Goal: Check status

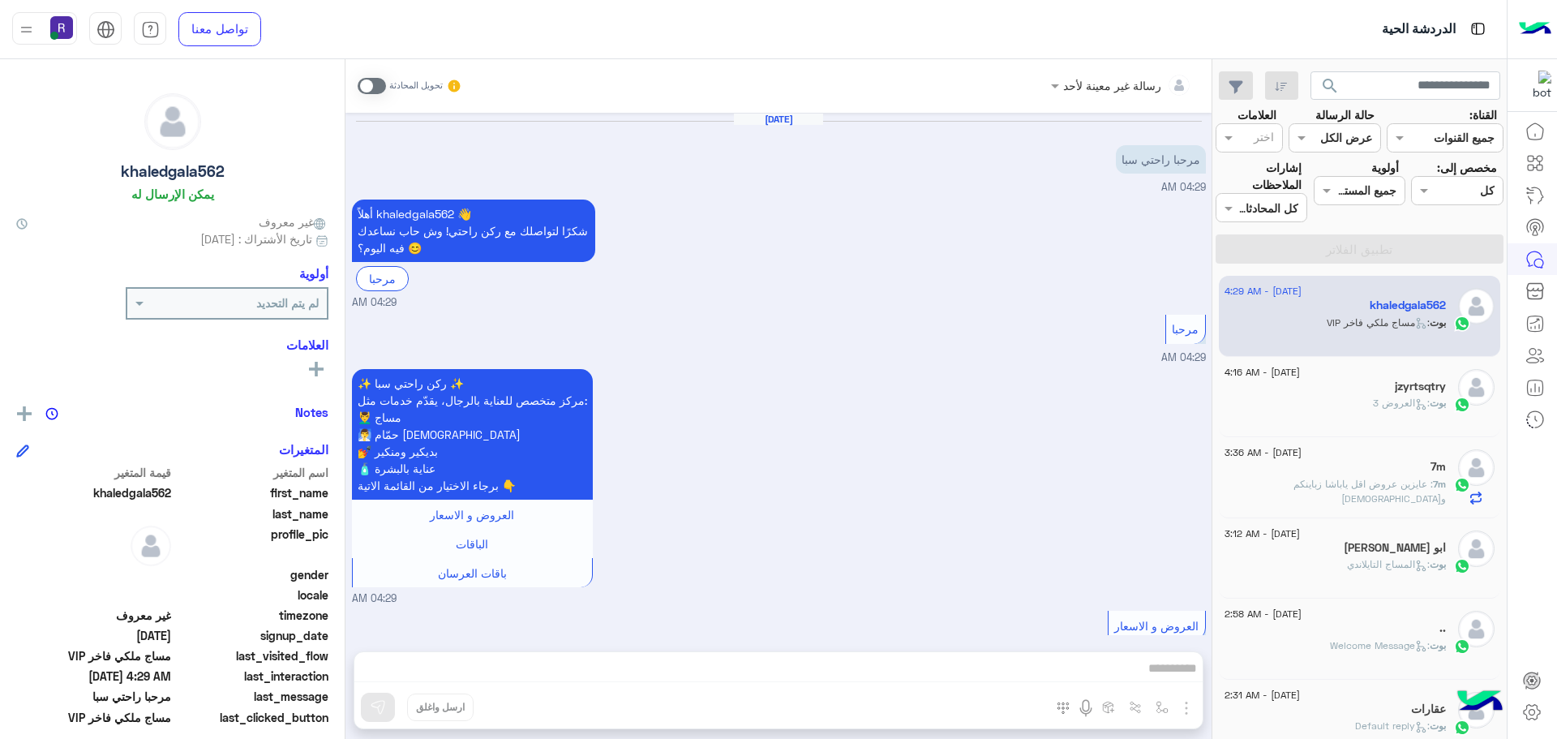
scroll to position [612, 0]
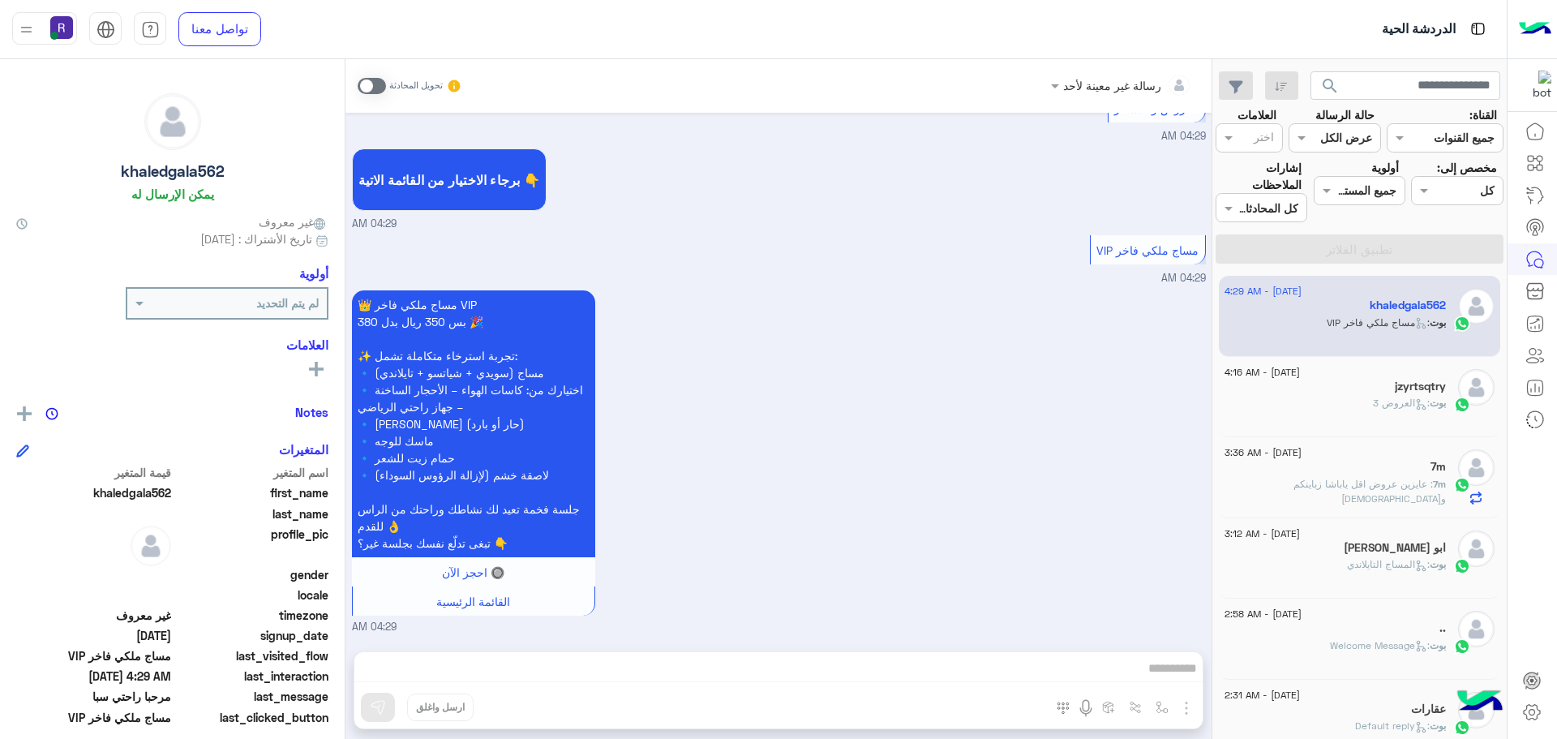
click at [1437, 390] on h5 "jzyrtsqtry" at bounding box center [1420, 387] width 51 height 14
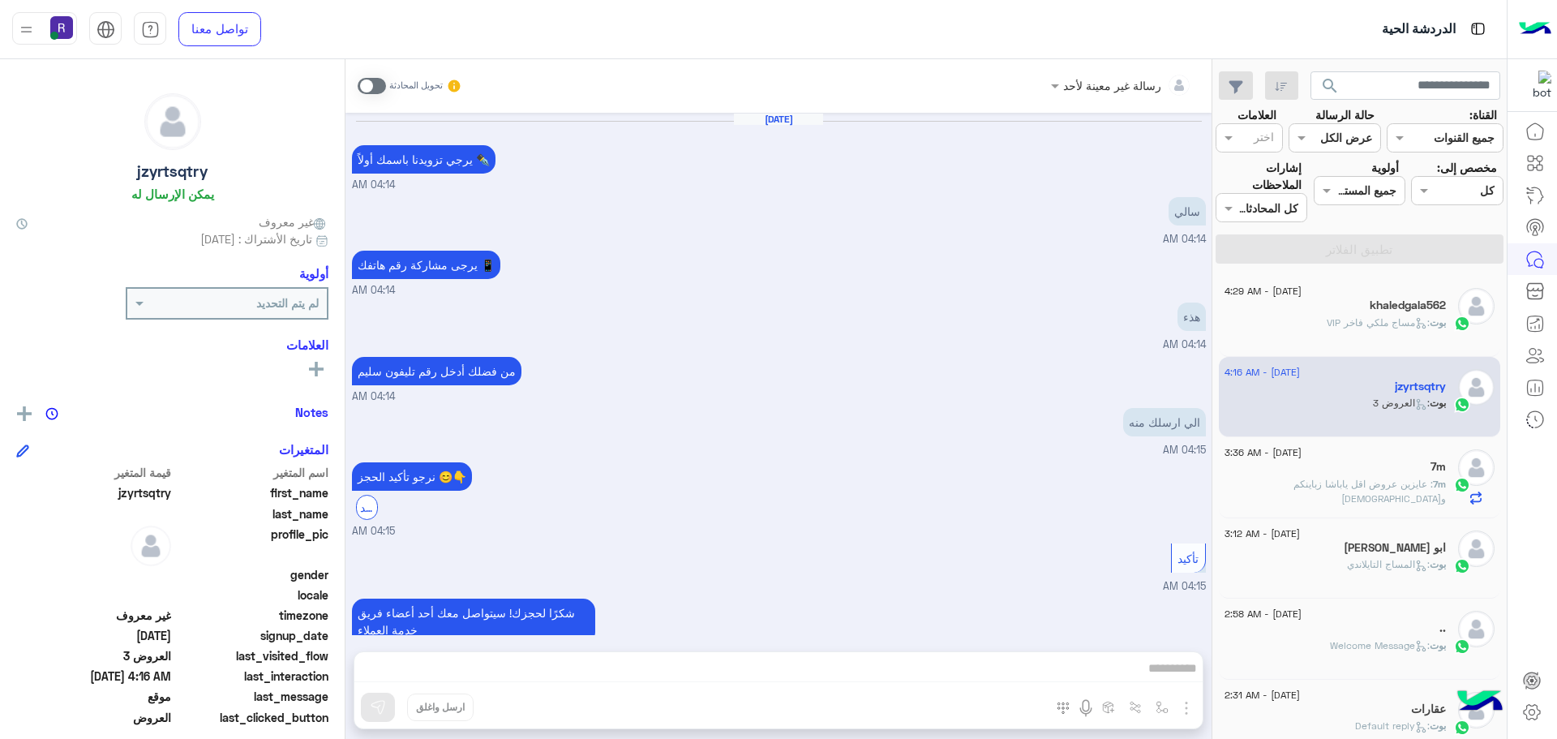
scroll to position [1363, 0]
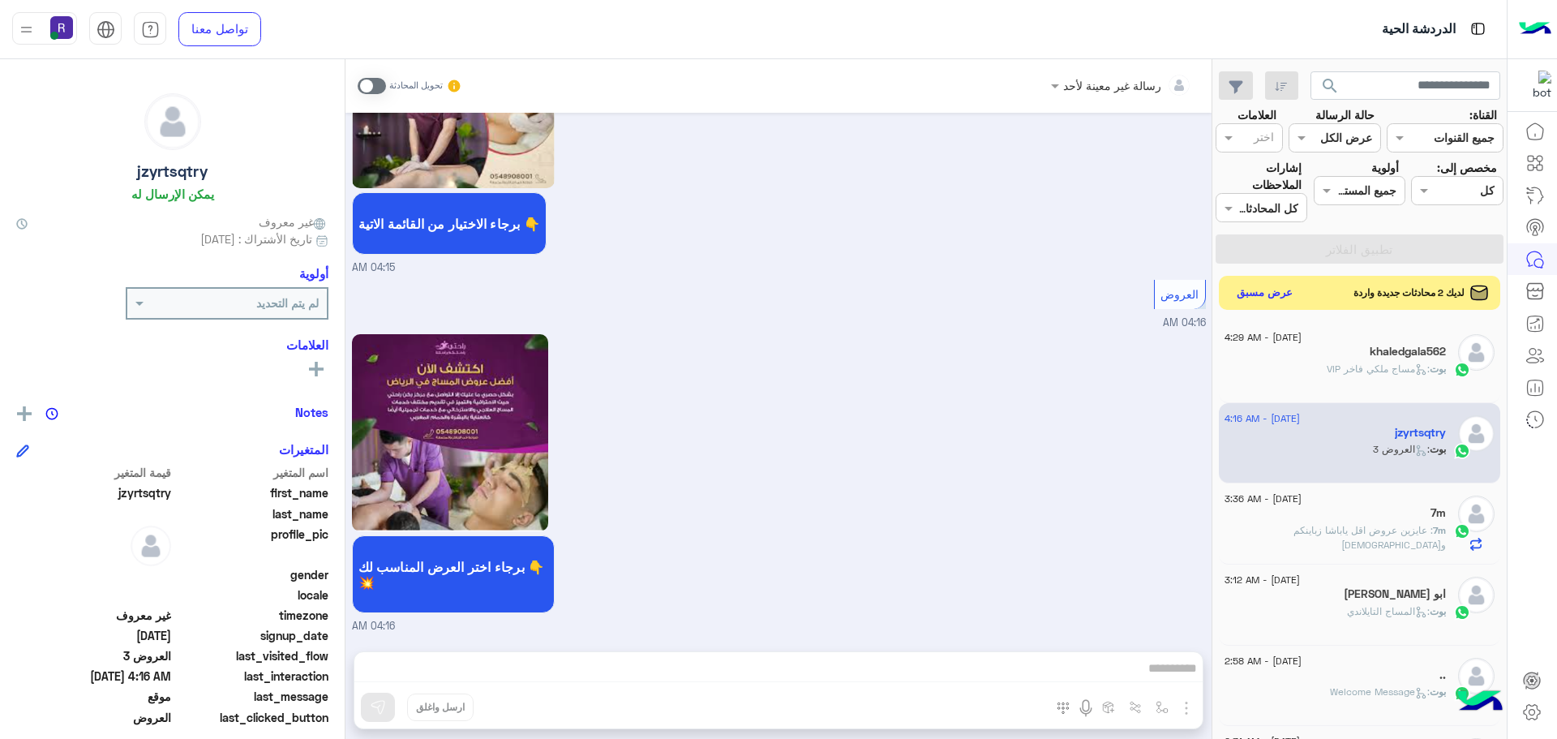
click at [1279, 294] on button "عرض مسبق" at bounding box center [1265, 293] width 68 height 22
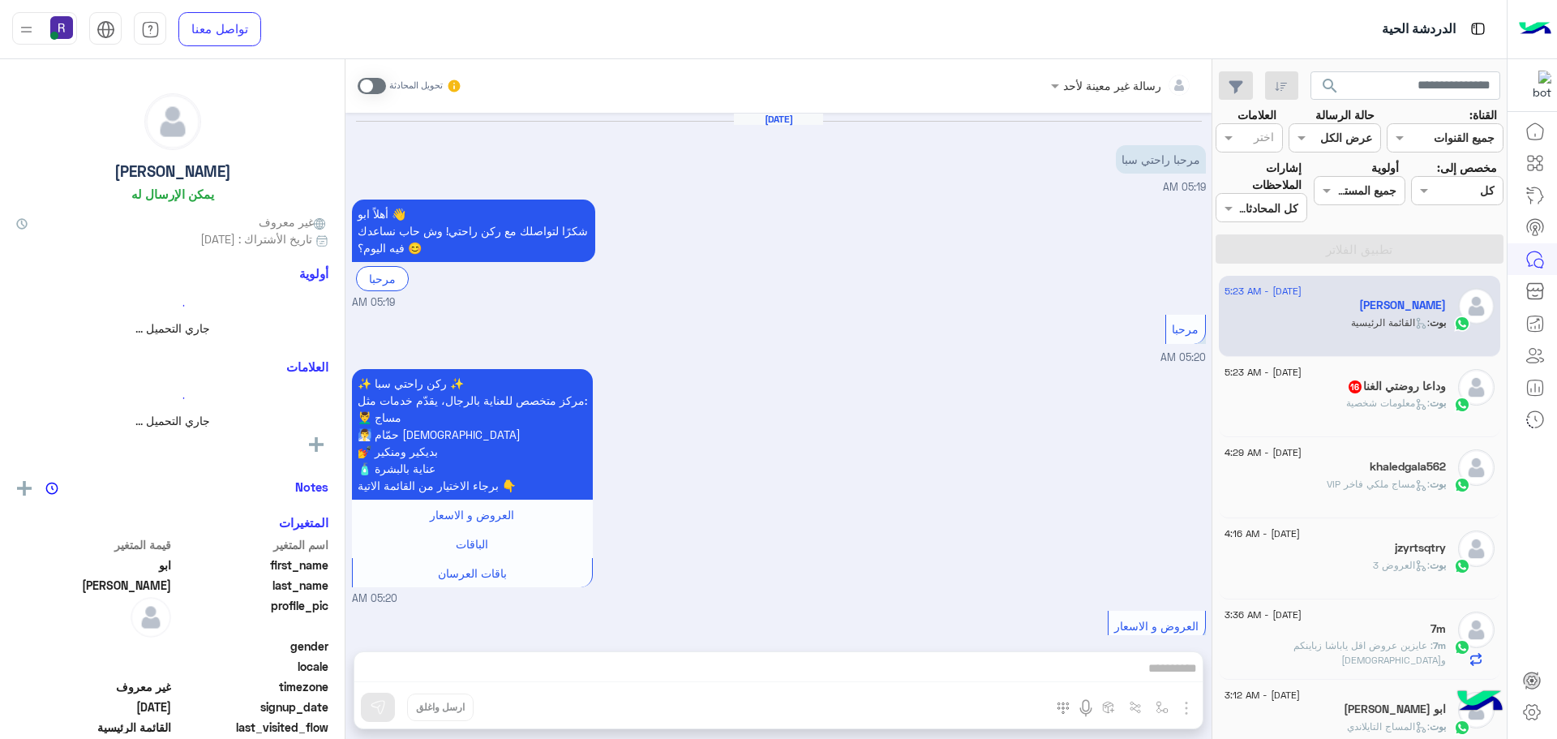
scroll to position [830, 0]
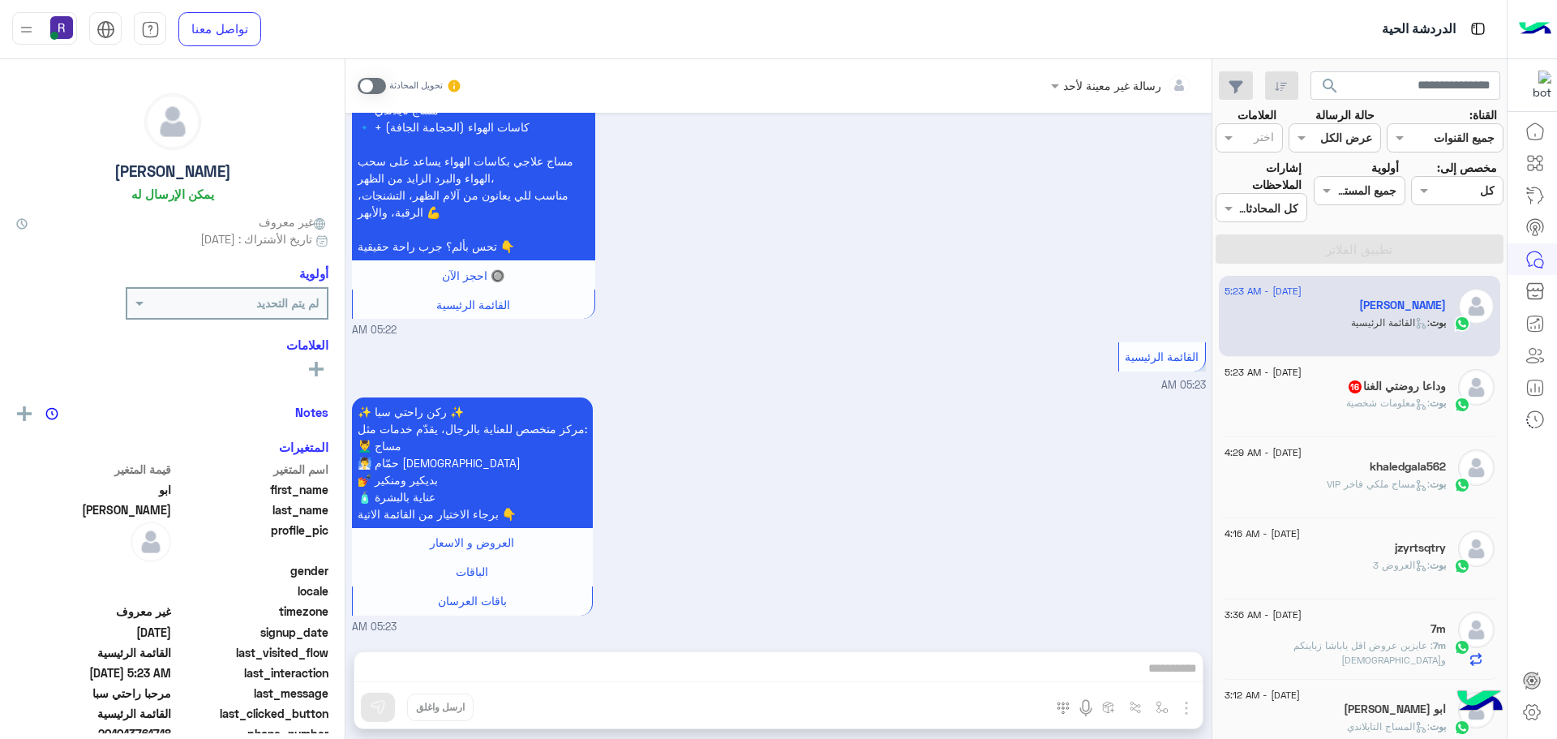
click at [1393, 400] on span ": معلومات شخصية" at bounding box center [1389, 403] width 84 height 12
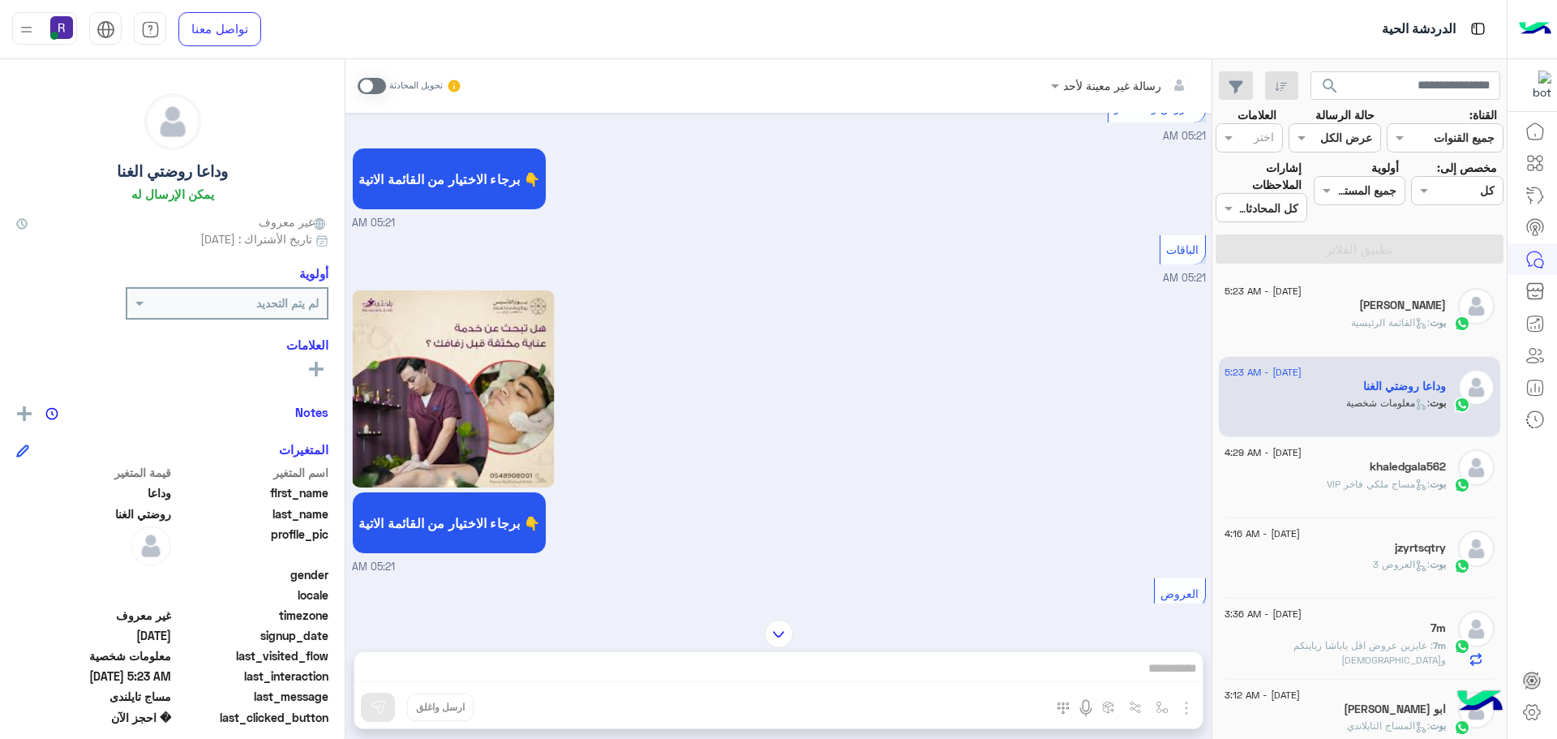
scroll to position [368, 0]
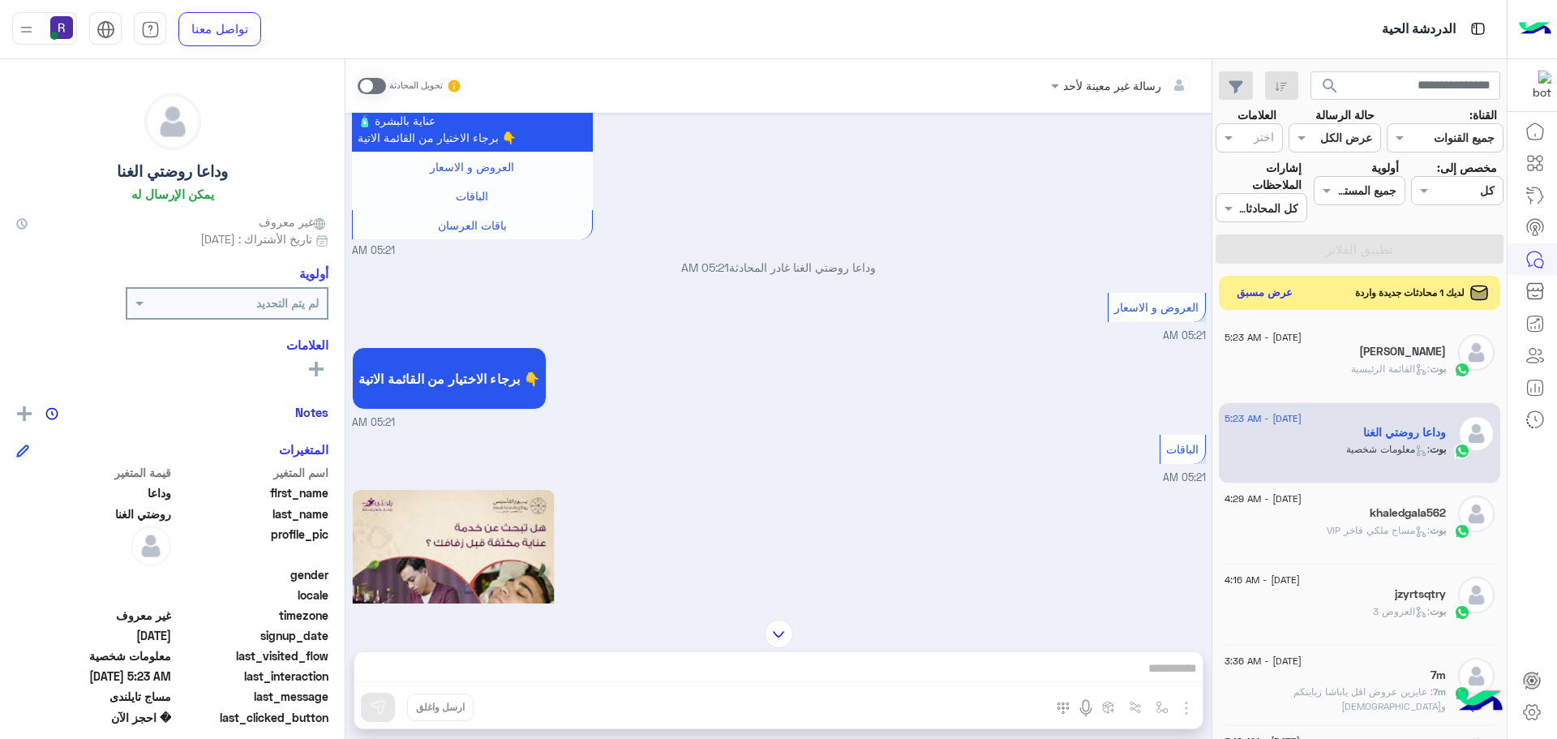
click at [1259, 288] on button "عرض مسبق" at bounding box center [1265, 293] width 68 height 22
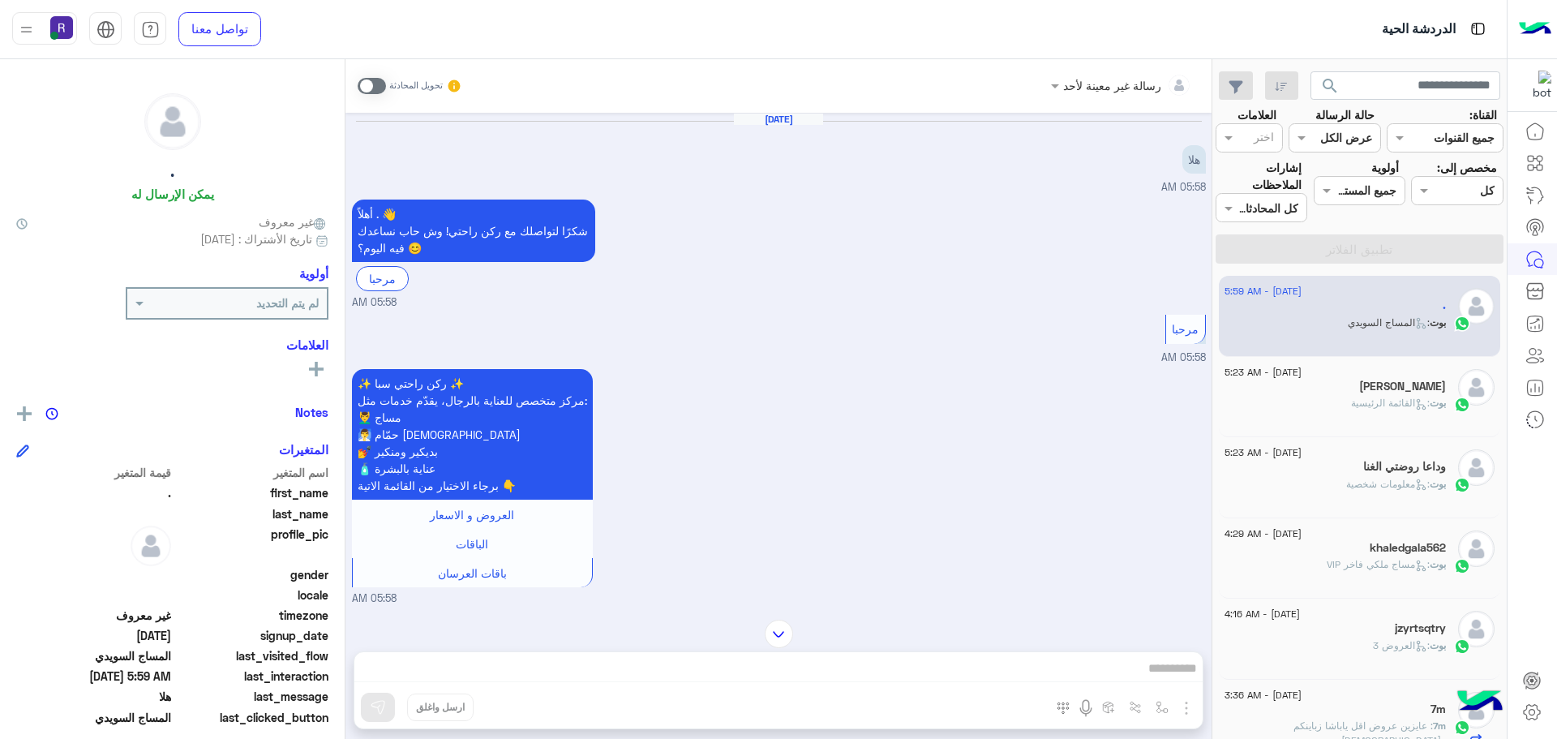
click at [1420, 624] on h5 "jzyrtsqtry" at bounding box center [1420, 628] width 51 height 14
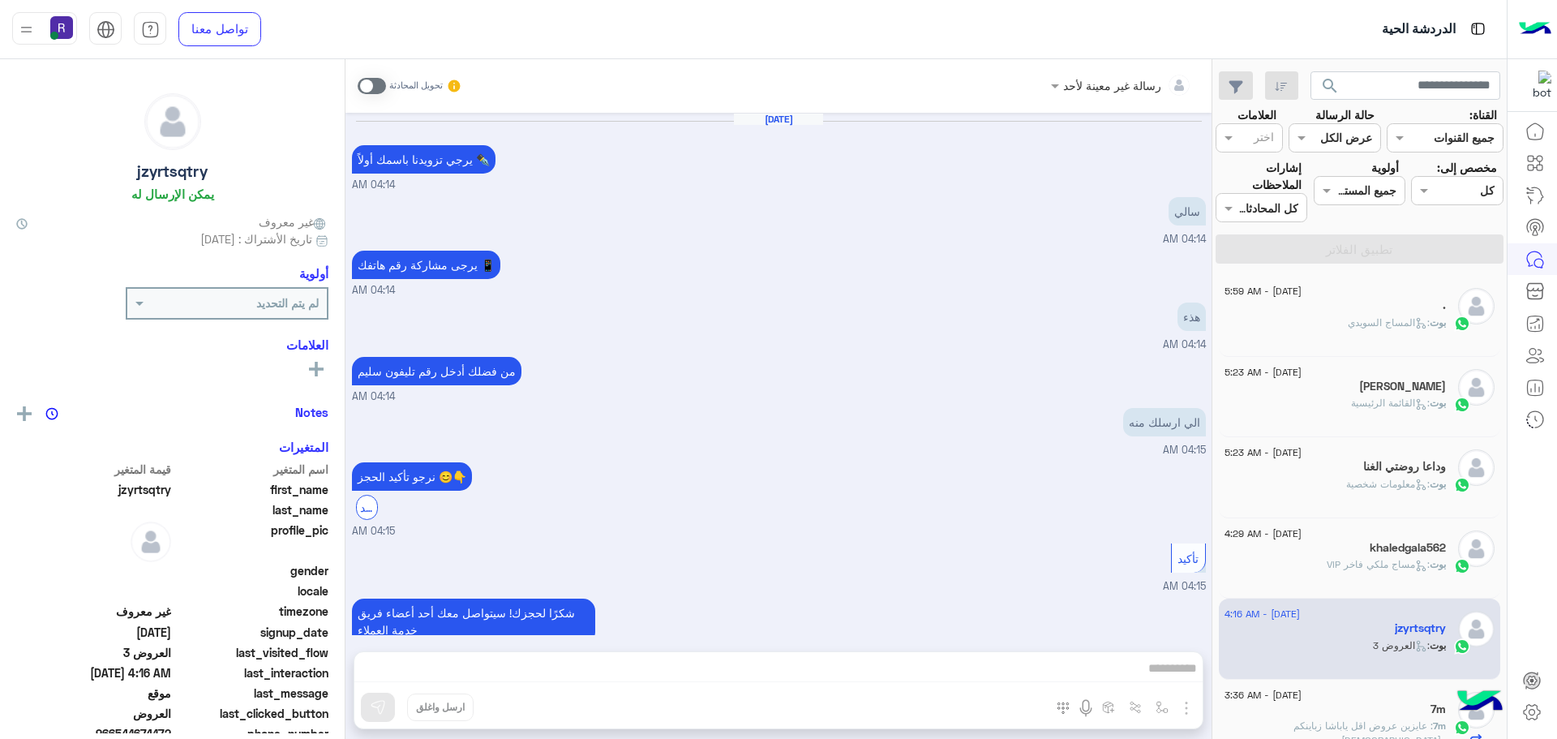
scroll to position [1363, 0]
